Goal: Navigation & Orientation: Find specific page/section

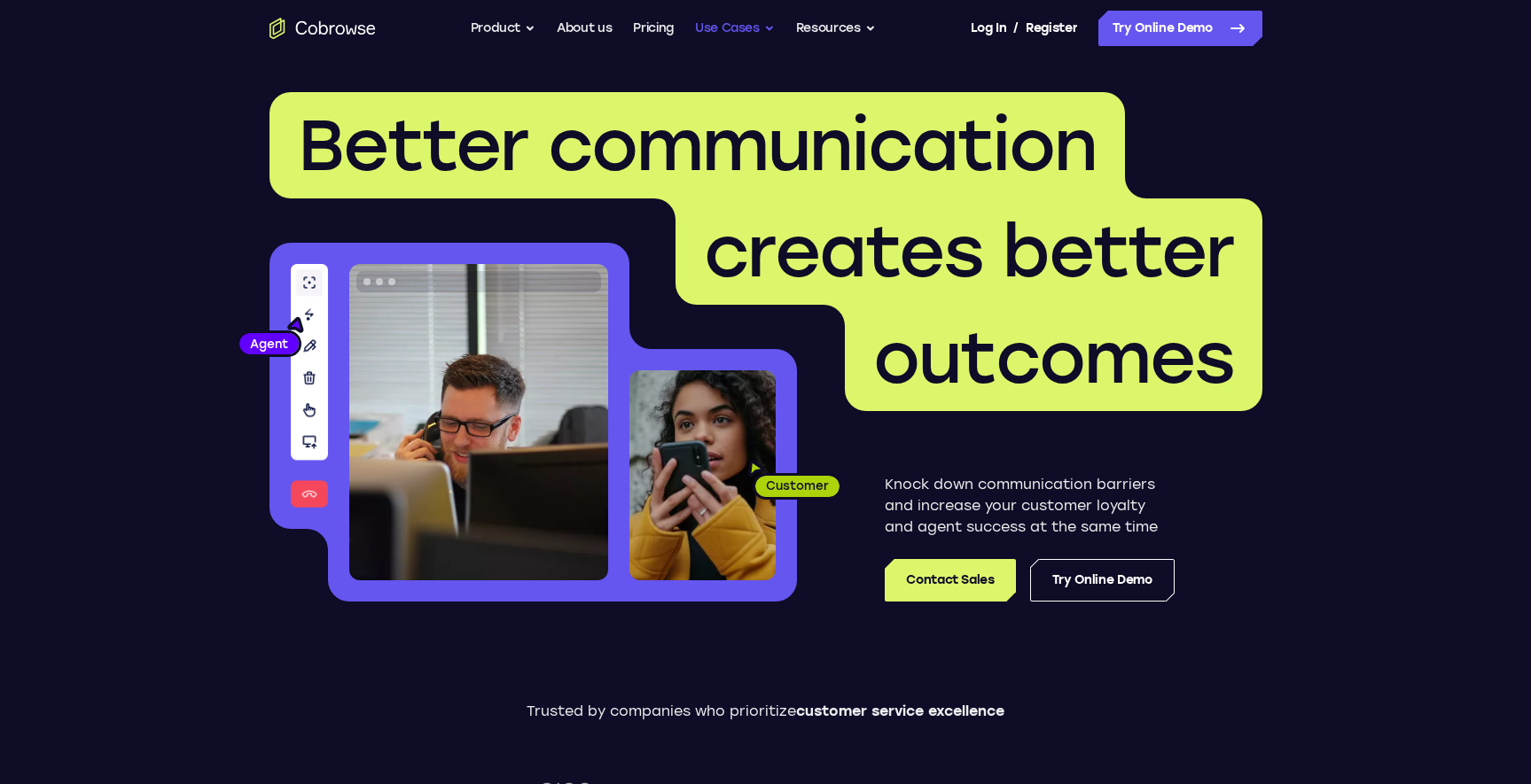
click at [733, 30] on button "Use Cases" at bounding box center [735, 29] width 80 height 35
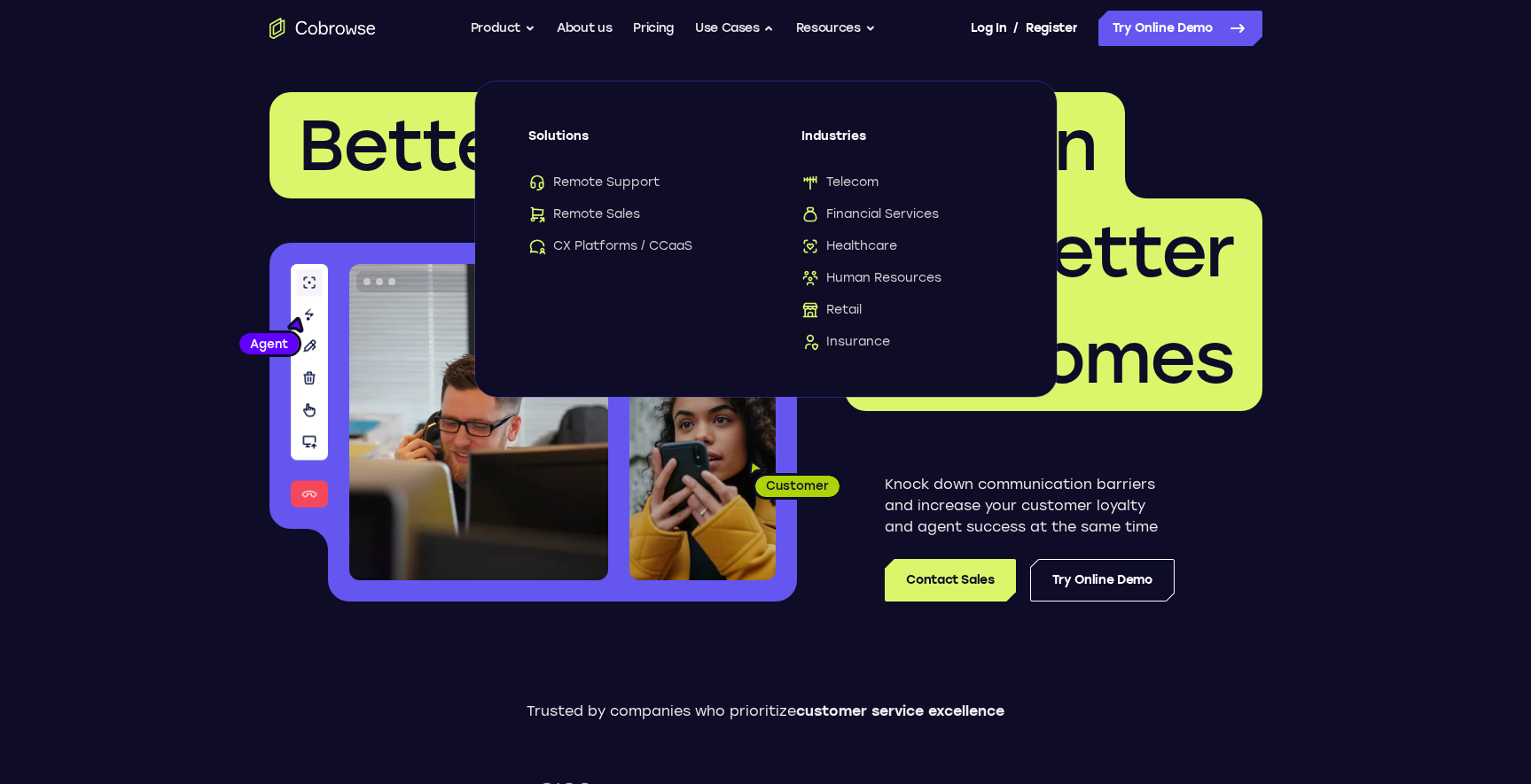
click at [648, 59] on header "Better communication creates better outcomes Customer Agent Agent Knock down co…" at bounding box center [766, 353] width 1135 height 594
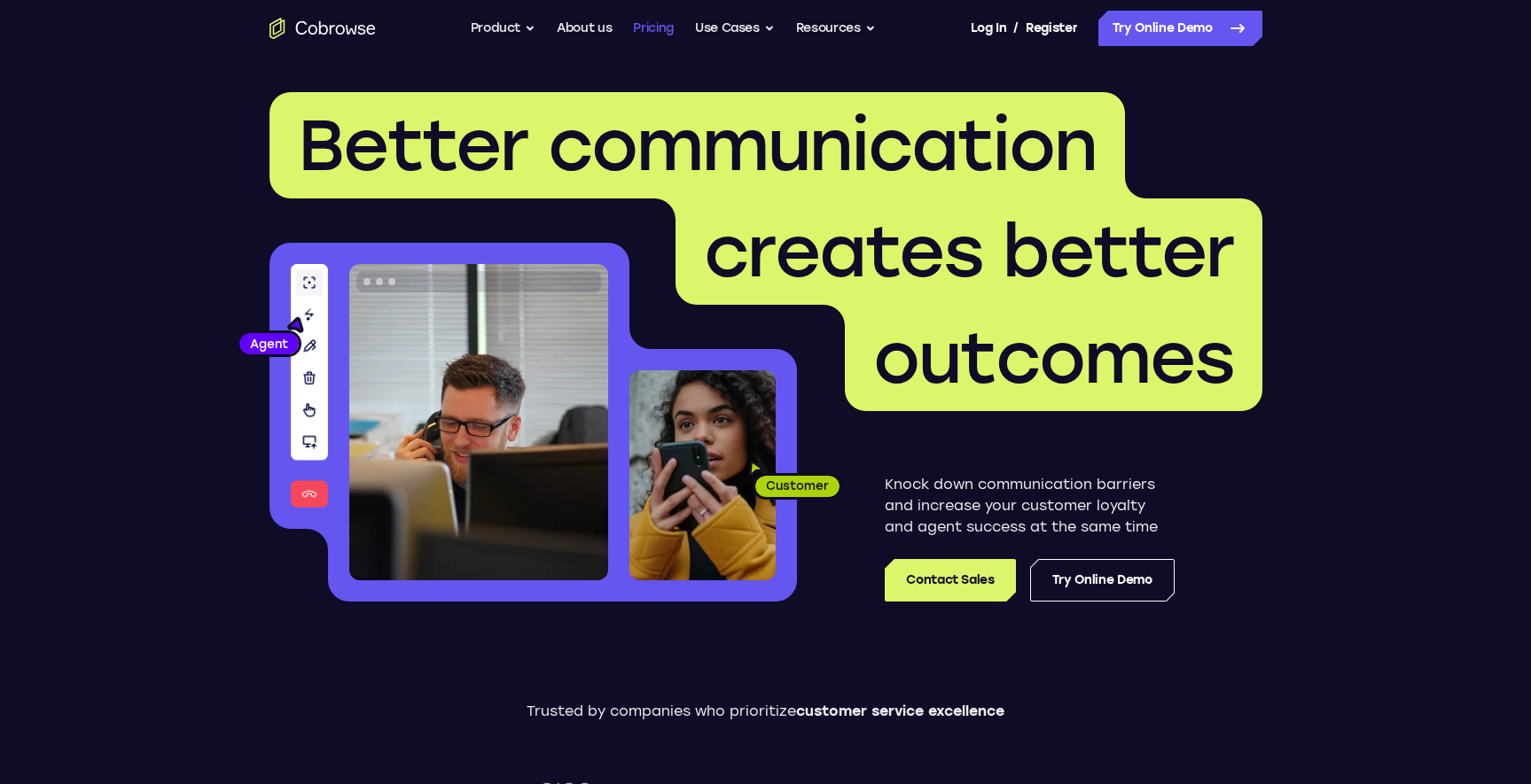
click at [655, 30] on link "Pricing" at bounding box center [653, 29] width 41 height 35
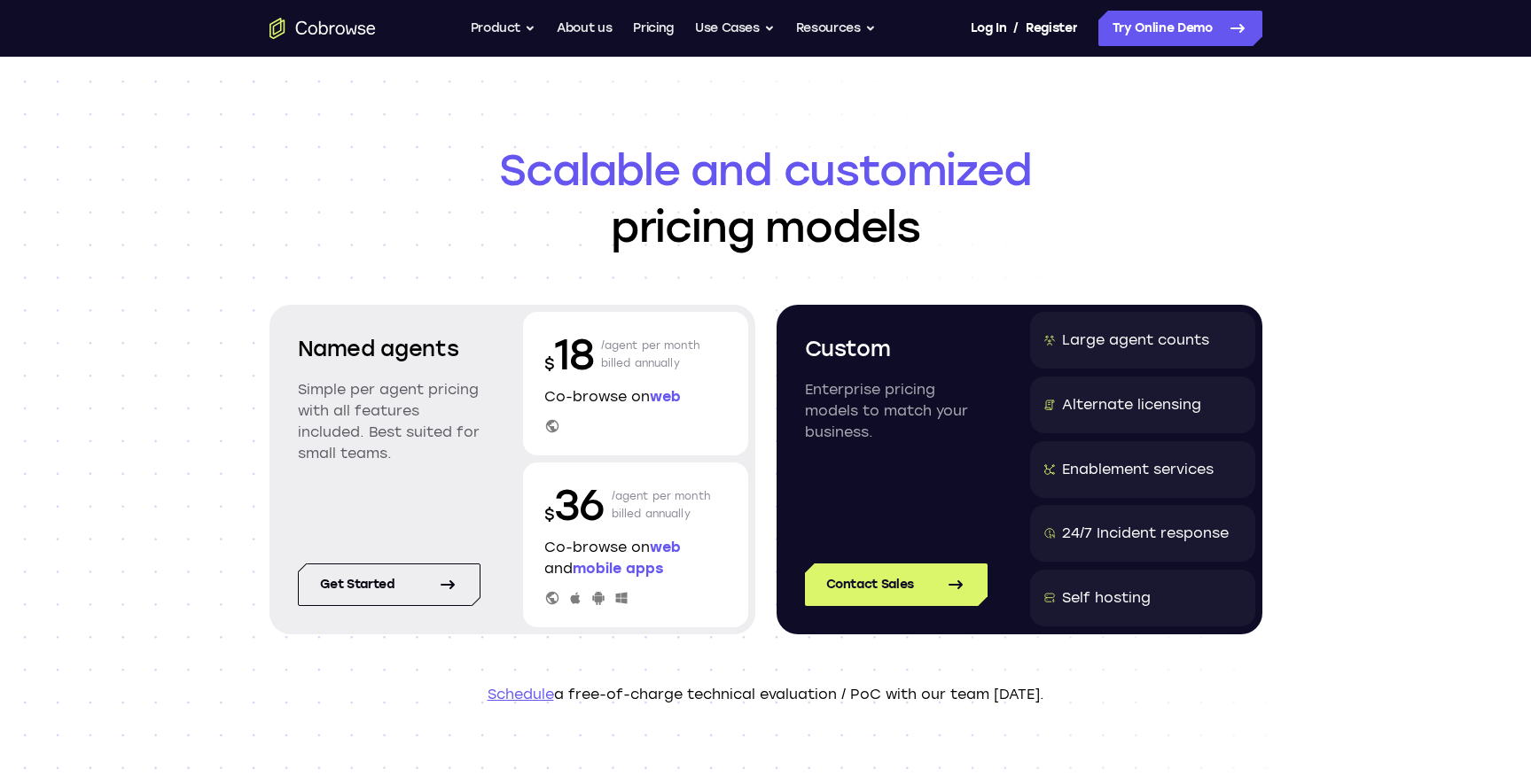
scroll to position [1, 0]
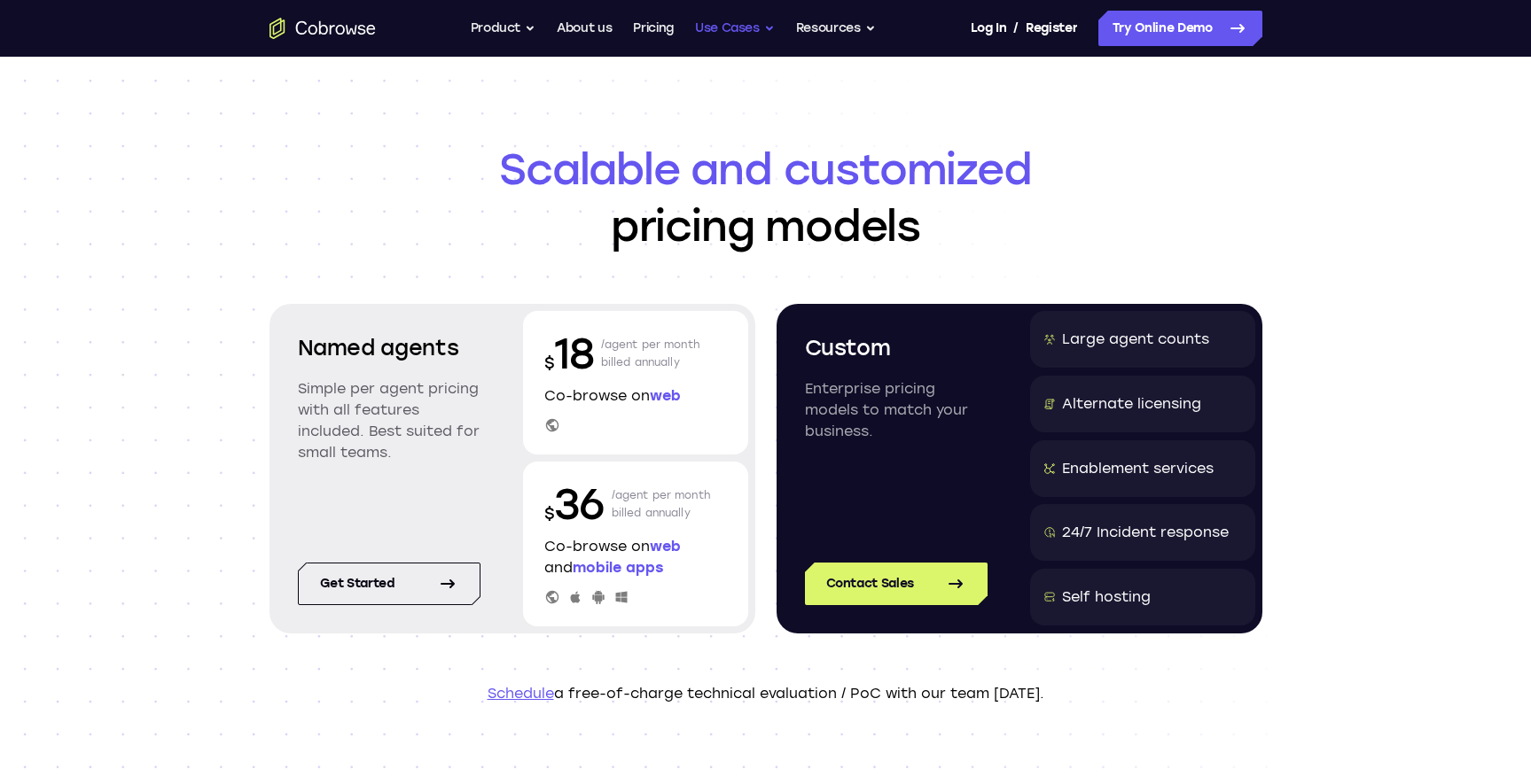
click at [735, 30] on button "Use Cases" at bounding box center [735, 29] width 80 height 35
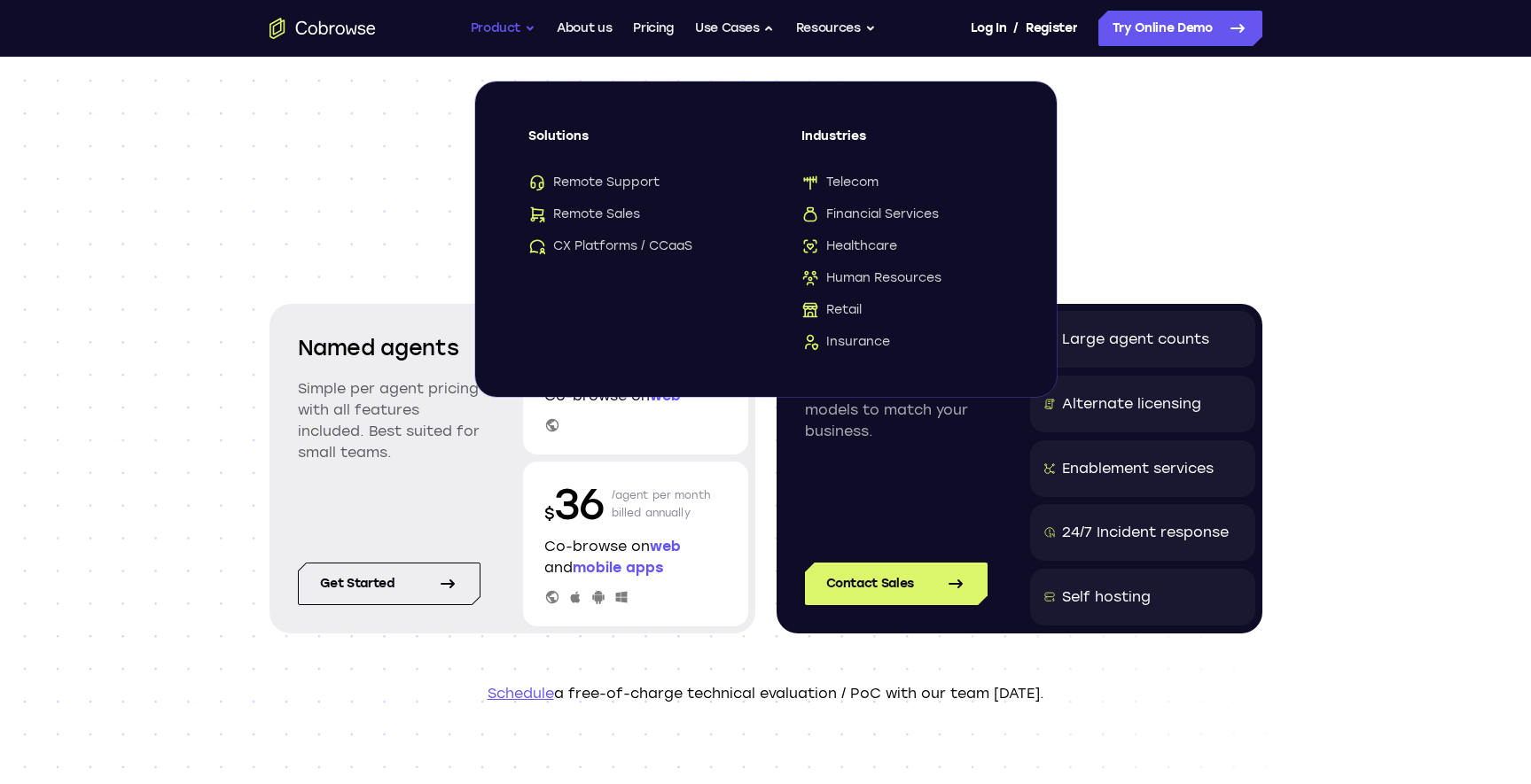
click at [486, 32] on button "Product" at bounding box center [503, 29] width 66 height 35
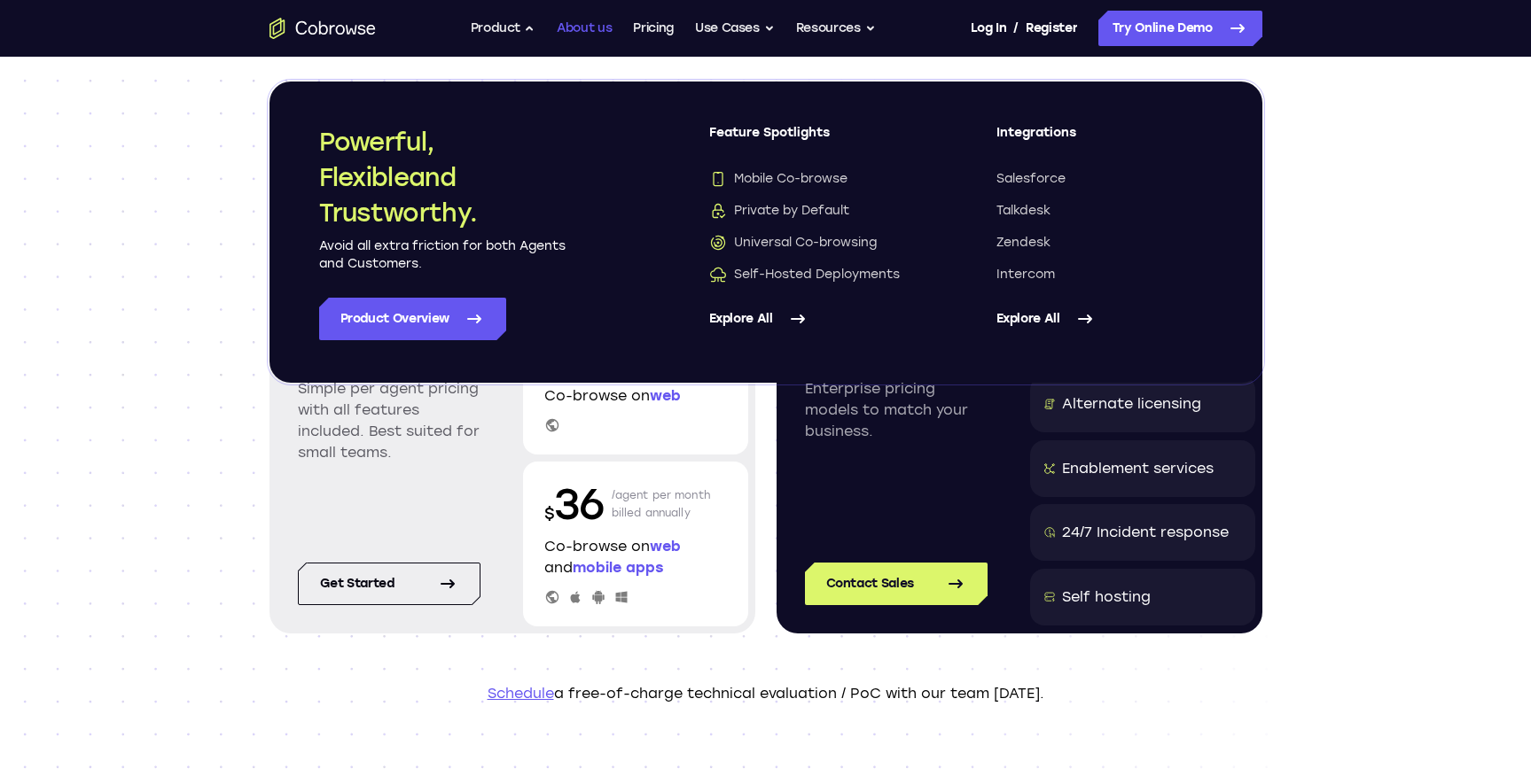
click at [581, 35] on link "About us" at bounding box center [584, 29] width 55 height 35
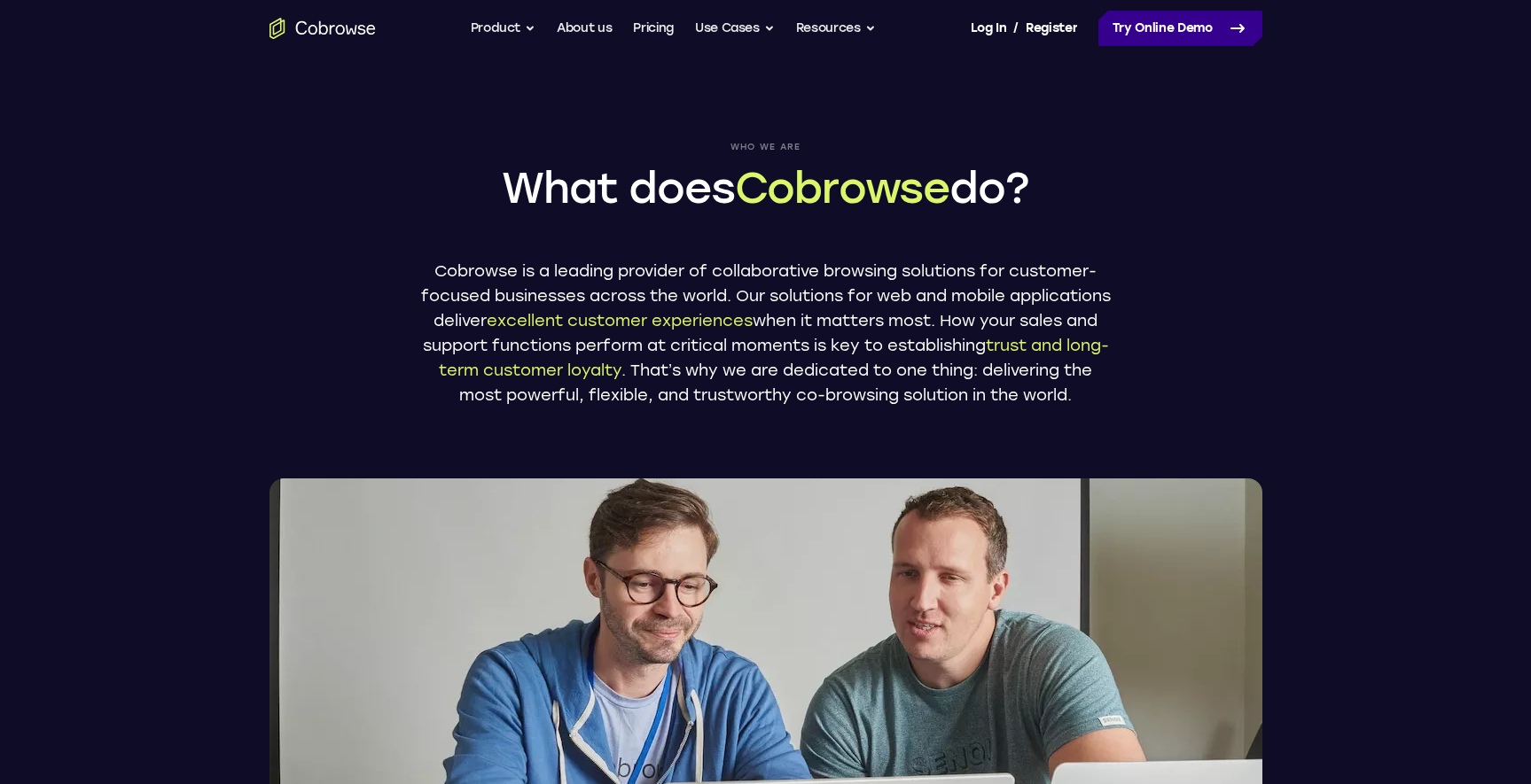
click at [1245, 28] on icon at bounding box center [1237, 28] width 21 height 21
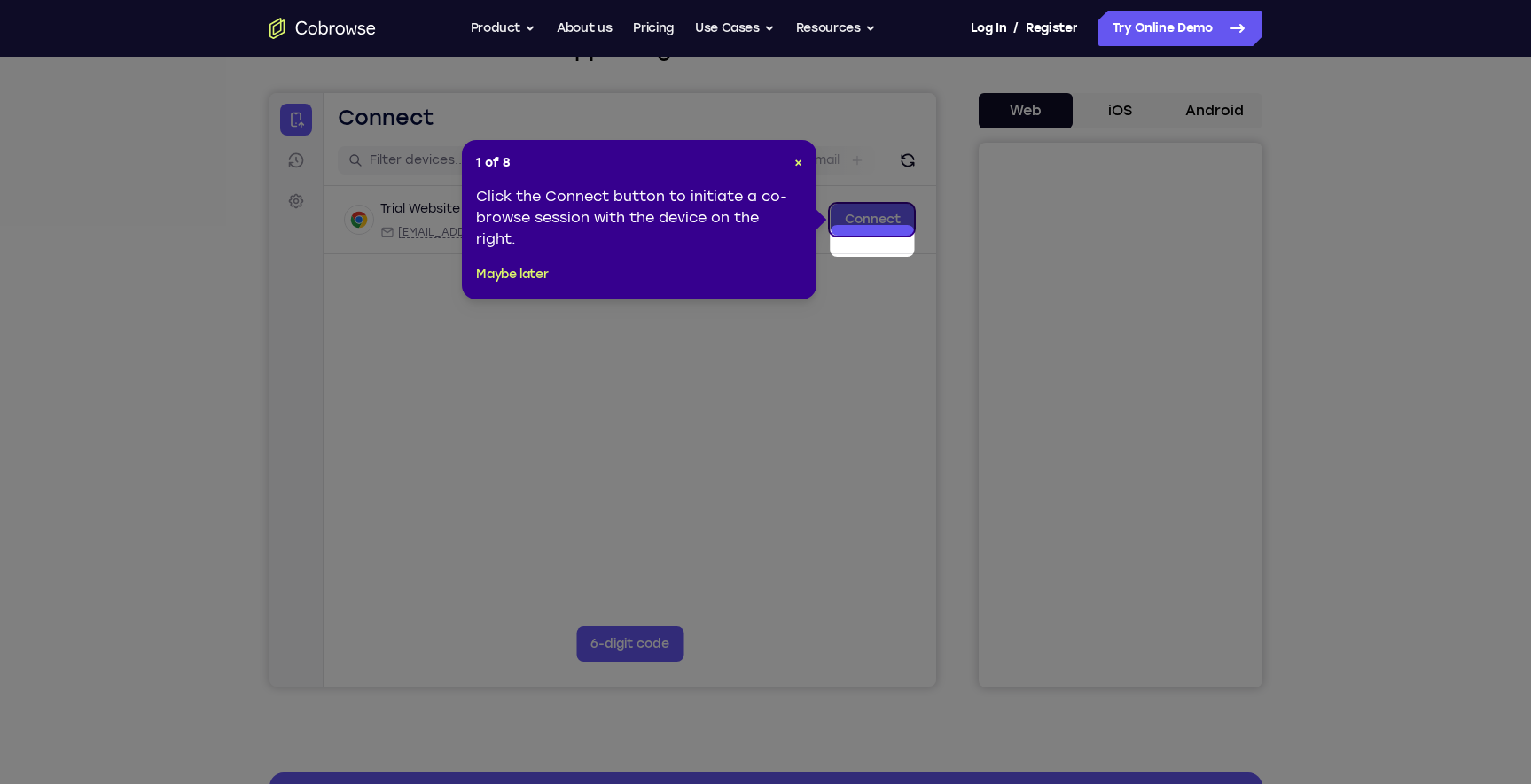
scroll to position [140, 0]
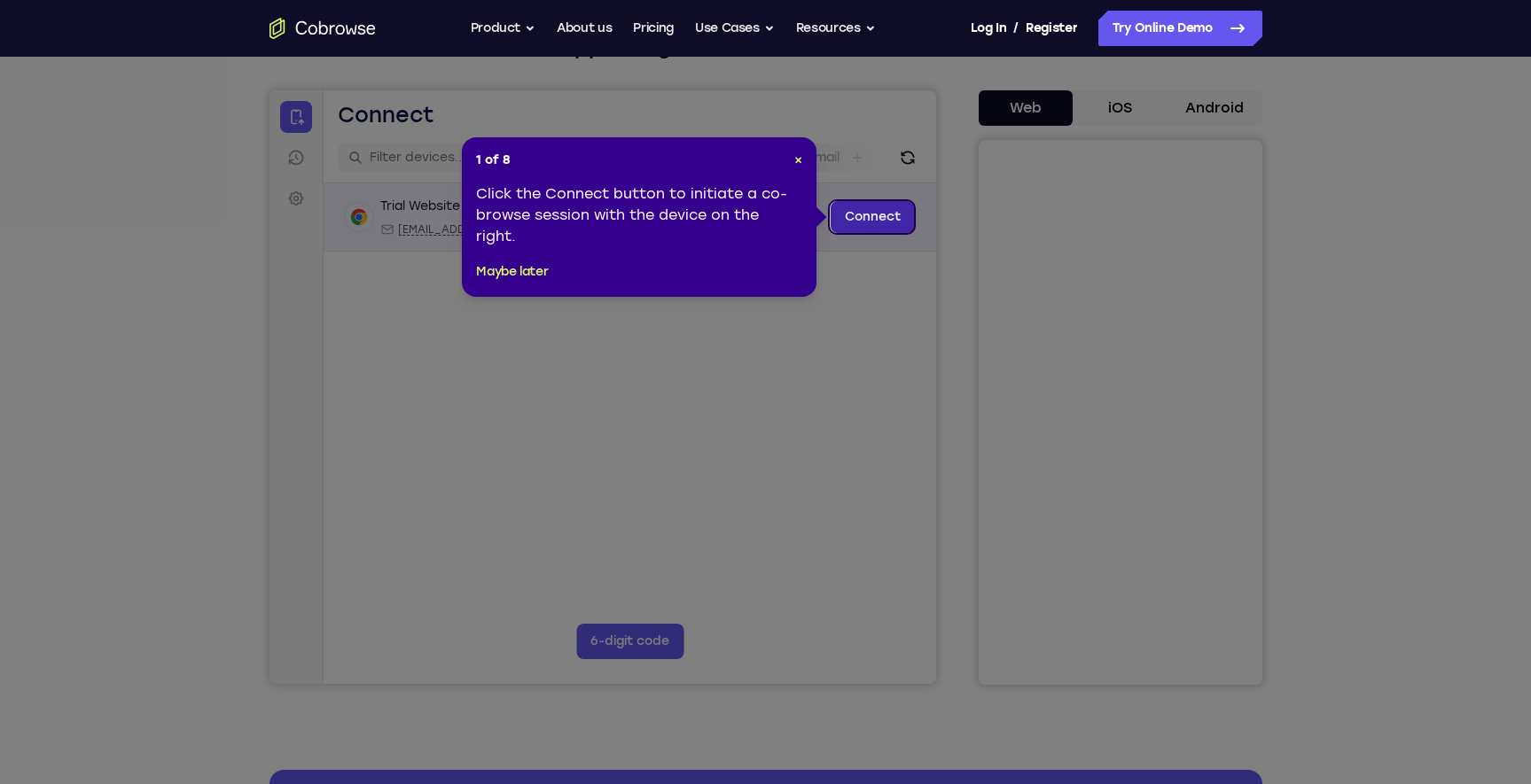
click at [871, 216] on link "Connect" at bounding box center [871, 217] width 84 height 32
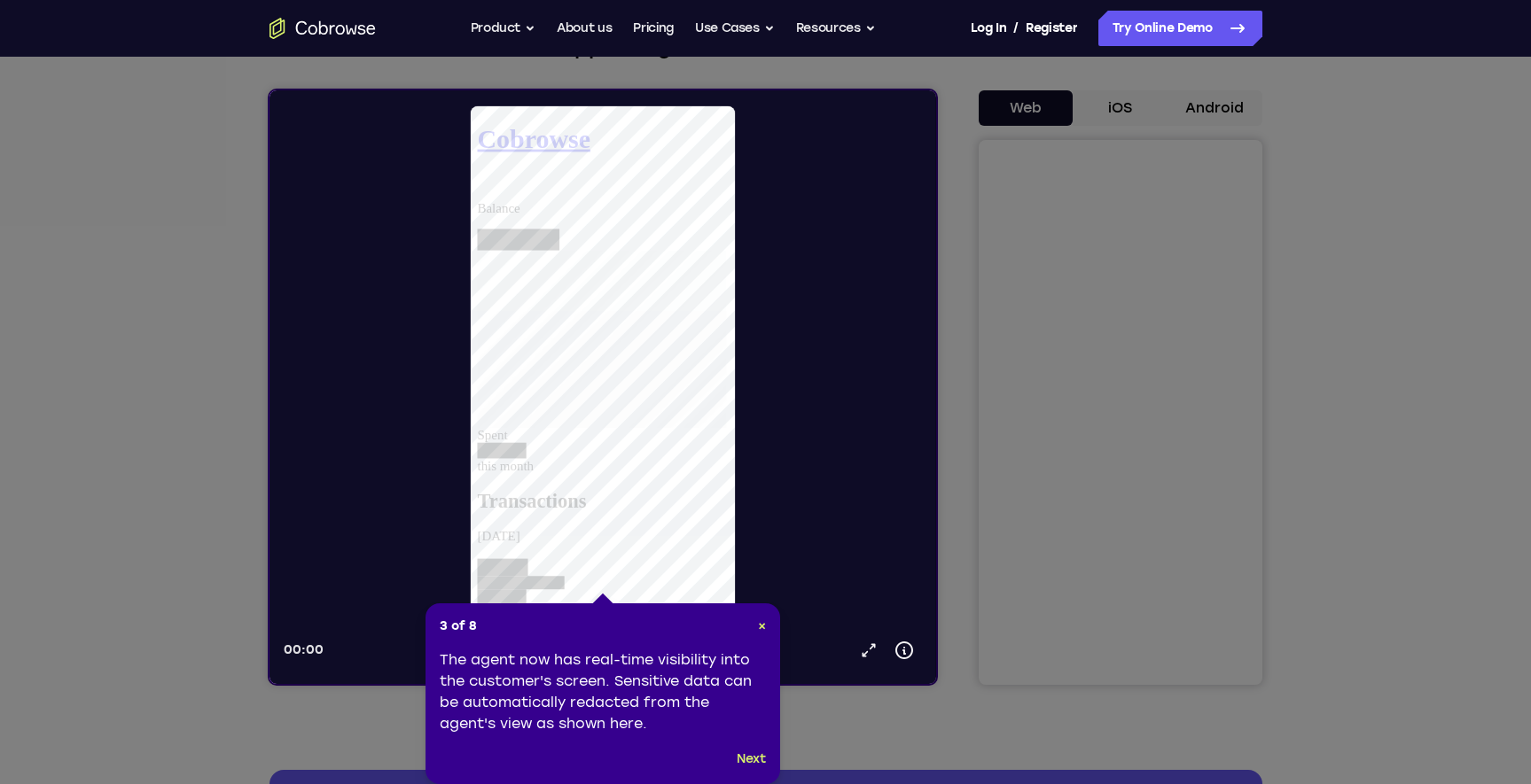
scroll to position [0, 0]
click at [756, 756] on button "Next" at bounding box center [751, 759] width 30 height 21
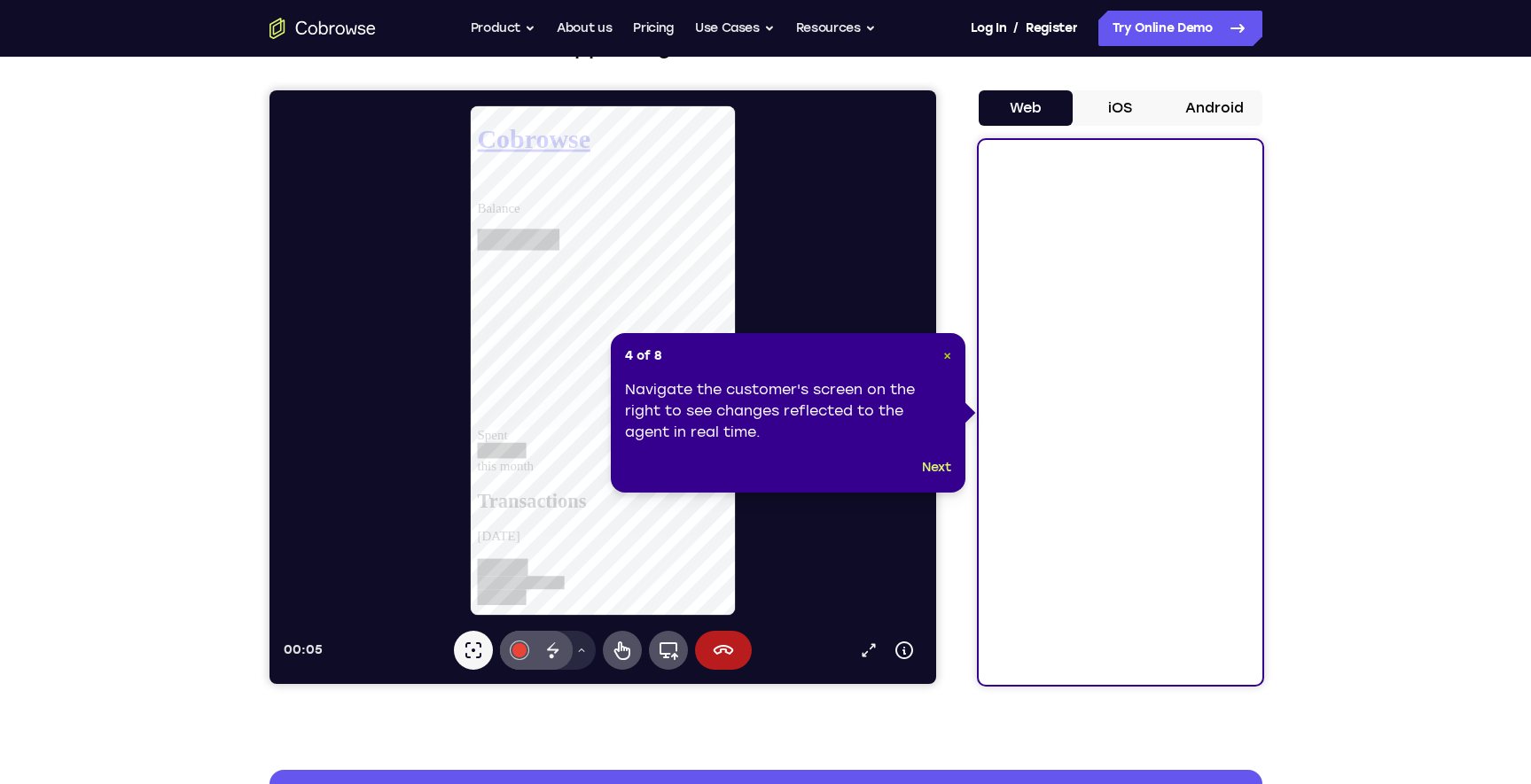
click at [949, 356] on div "4 of 8 × Navigate the customer's screen on the right to see changes reflected t…" at bounding box center [787, 412] width 354 height 160
click at [947, 355] on span "×" at bounding box center [947, 356] width 8 height 15
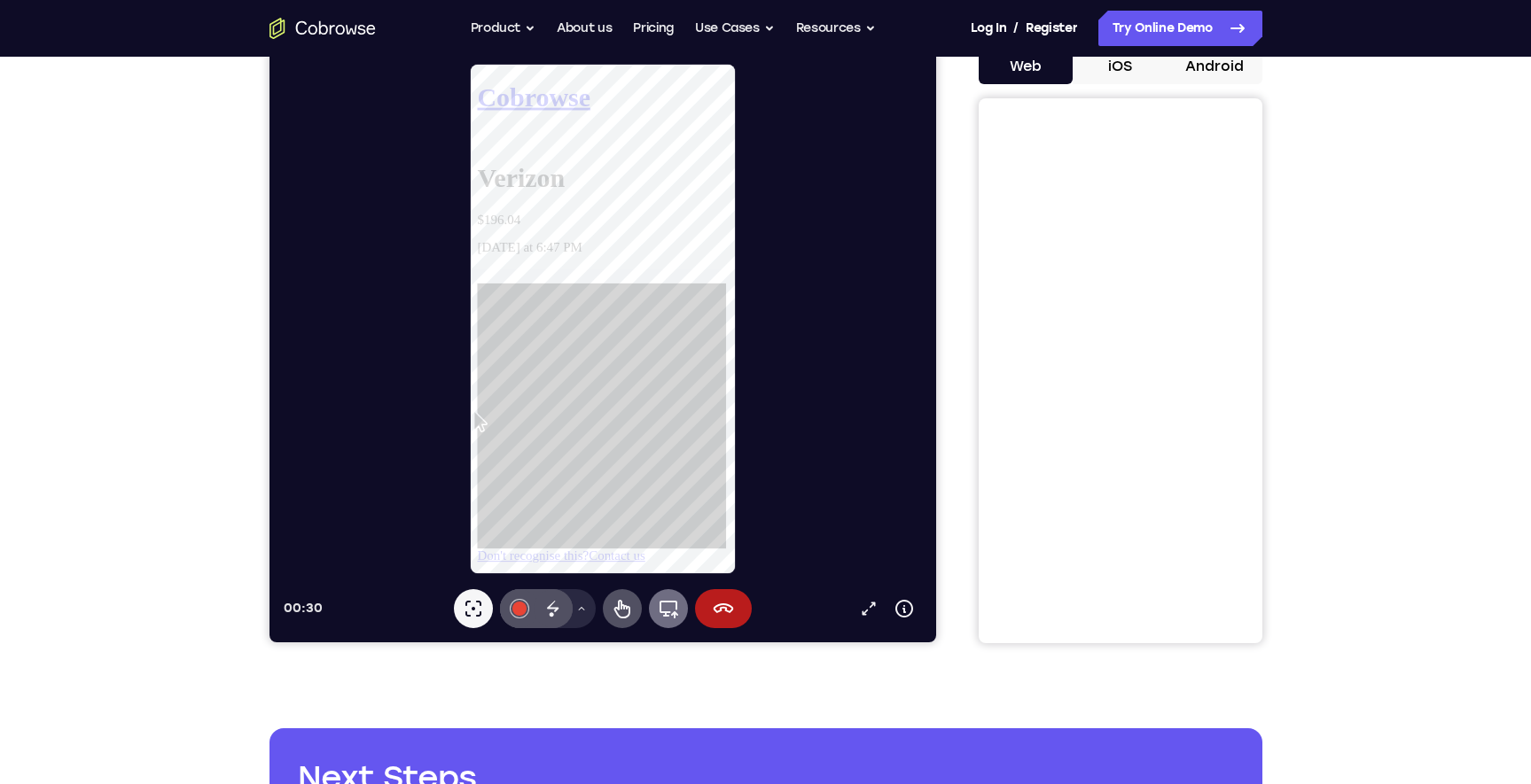
scroll to position [182, 0]
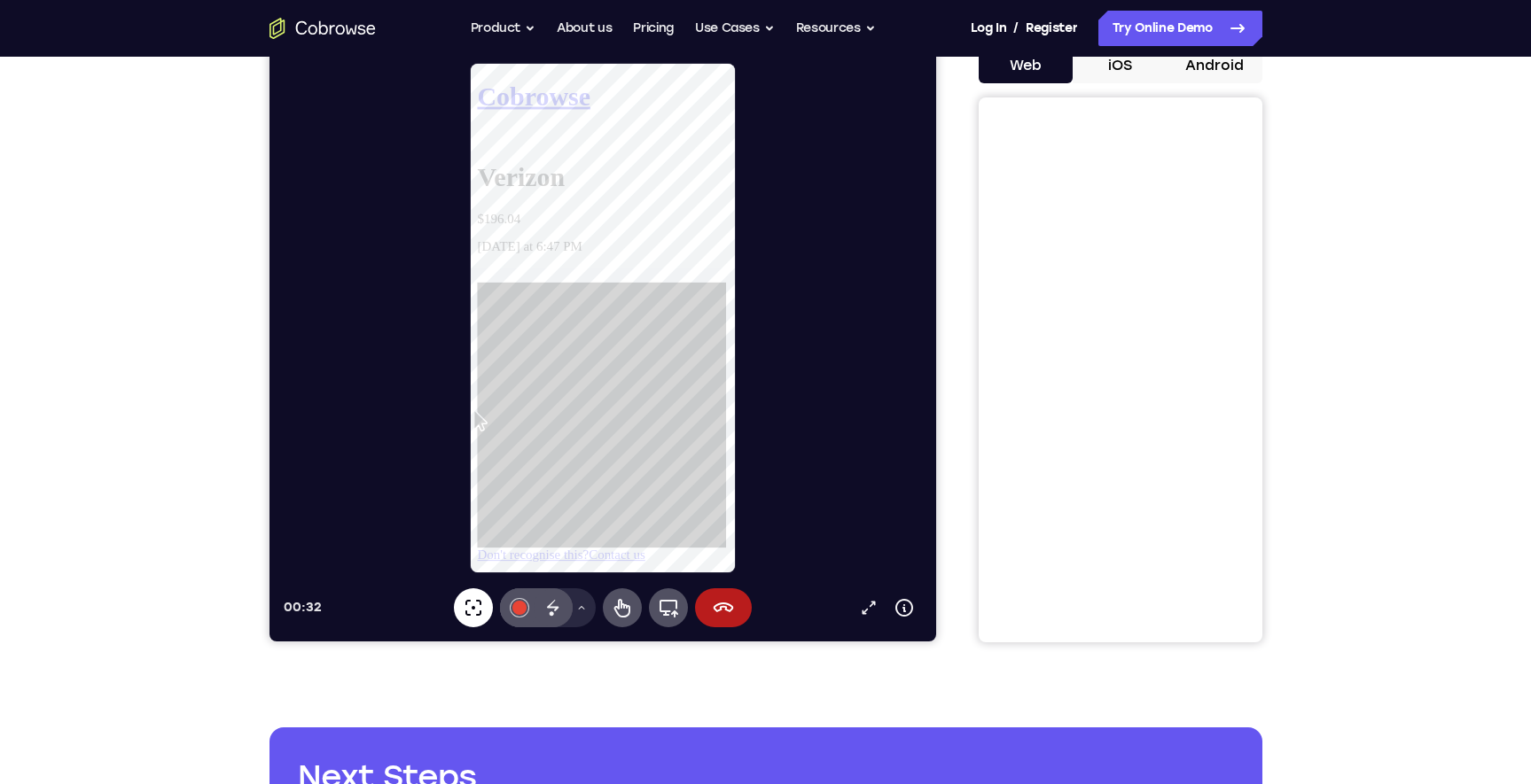
click at [625, 607] on icon at bounding box center [621, 608] width 16 height 18
drag, startPoint x: 611, startPoint y: 465, endPoint x: 625, endPoint y: 315, distance: 150.7
click at [625, 315] on div at bounding box center [611, 438] width 266 height 284
click at [686, 398] on div at bounding box center [611, 438] width 266 height 284
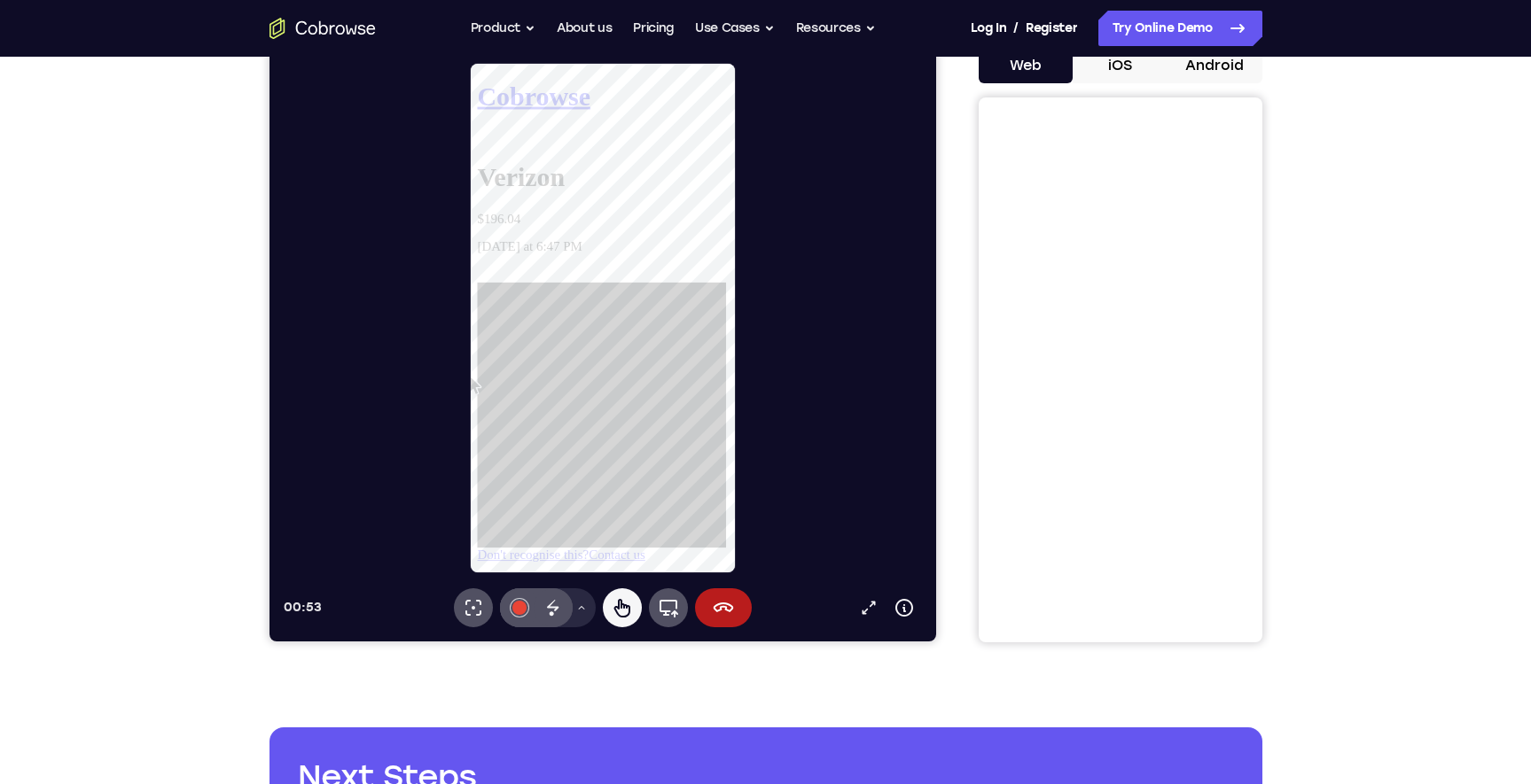
click at [477, 293] on icon at bounding box center [477, 293] width 0 height 0
click at [1128, 65] on button "iOS" at bounding box center [1120, 66] width 95 height 35
click at [1206, 72] on button "Android" at bounding box center [1215, 66] width 95 height 35
